Goal: Task Accomplishment & Management: Manage account settings

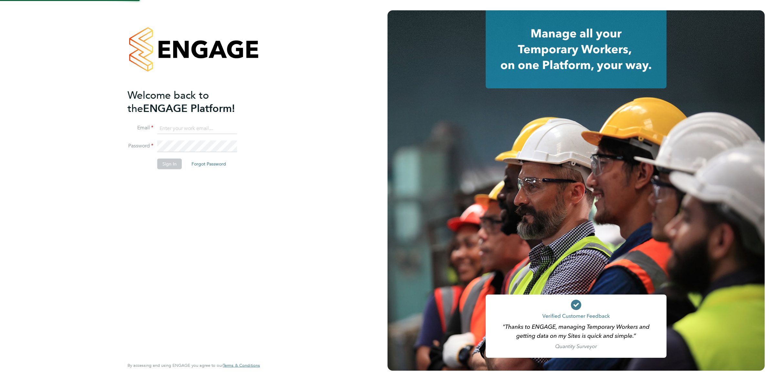
type input "katieh@dannysullivan.co.uk"
click at [173, 165] on button "Sign In" at bounding box center [169, 164] width 25 height 10
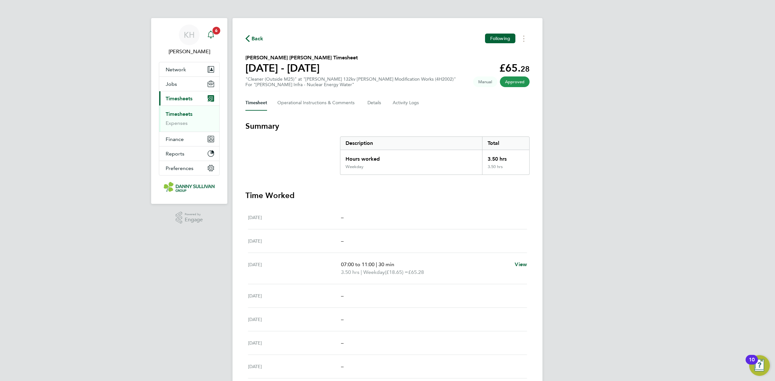
click at [216, 29] on span "6" at bounding box center [217, 31] width 8 height 8
